Goal: Information Seeking & Learning: Learn about a topic

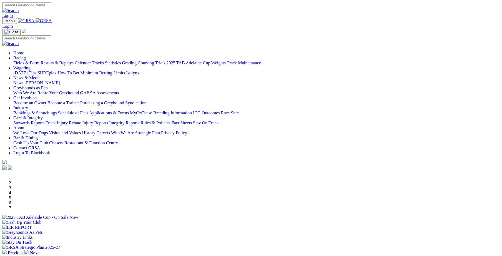
scroll to position [154, 0]
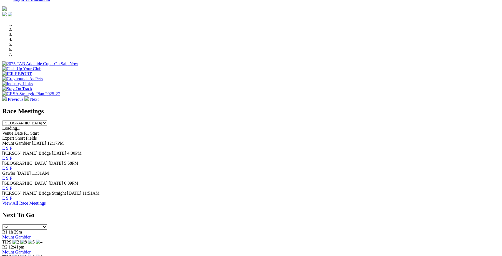
click at [12, 156] on link "F" at bounding box center [11, 158] width 2 height 5
